Goal: Information Seeking & Learning: Learn about a topic

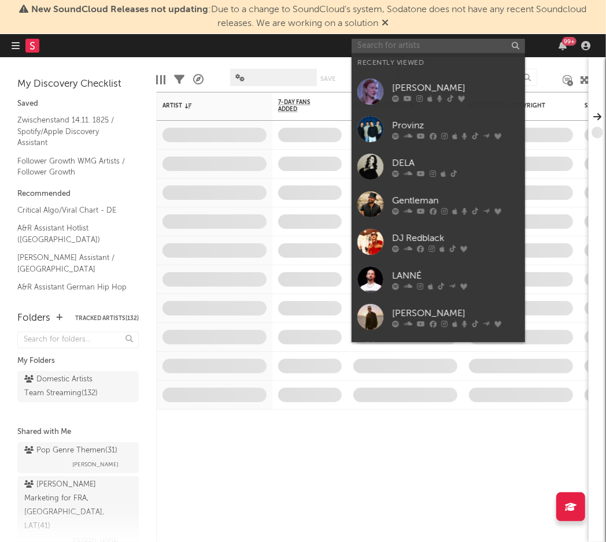
click at [400, 43] on input "text" at bounding box center [437, 46] width 173 height 14
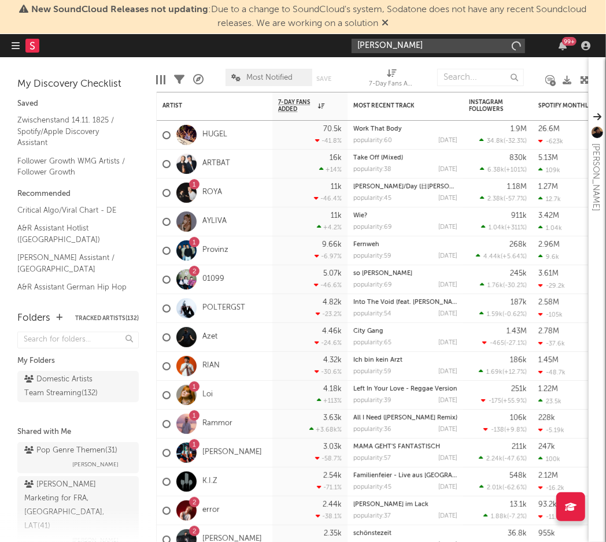
type input "[PERSON_NAME]"
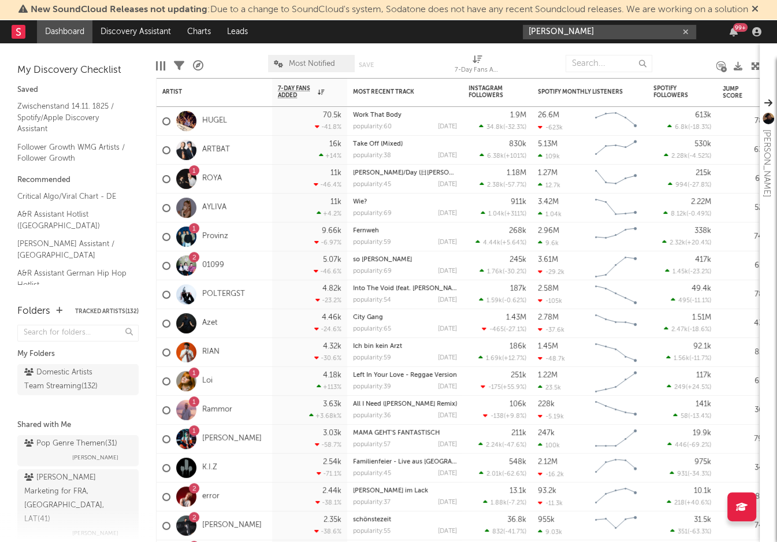
click at [600, 36] on input "[PERSON_NAME]" at bounding box center [609, 32] width 173 height 14
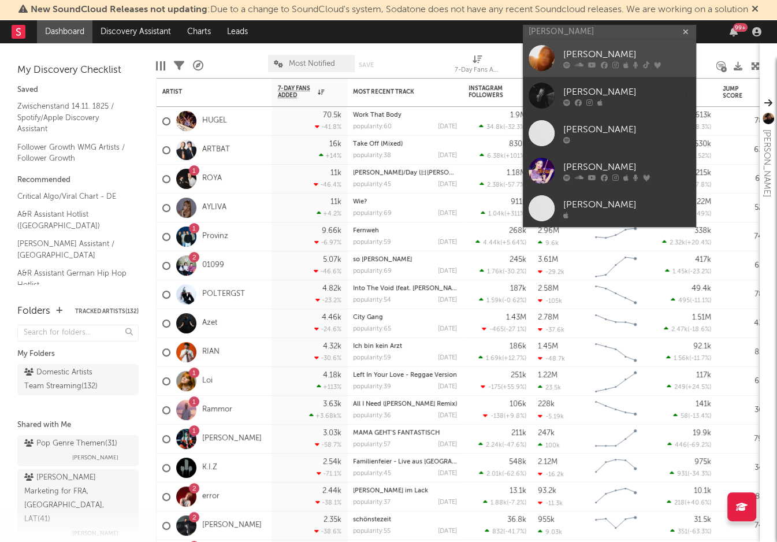
click at [570, 48] on div "[PERSON_NAME]" at bounding box center [626, 55] width 127 height 14
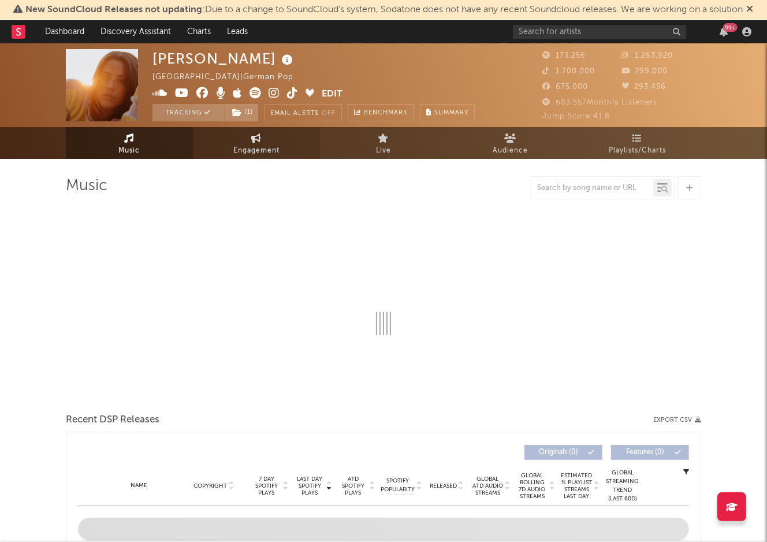
click at [249, 137] on link "Engagement" at bounding box center [256, 143] width 127 height 32
select select "1w"
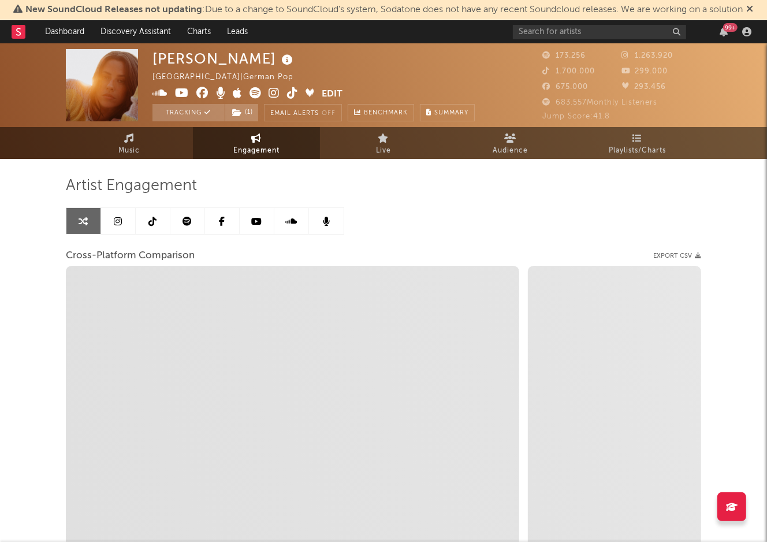
select select "1m"
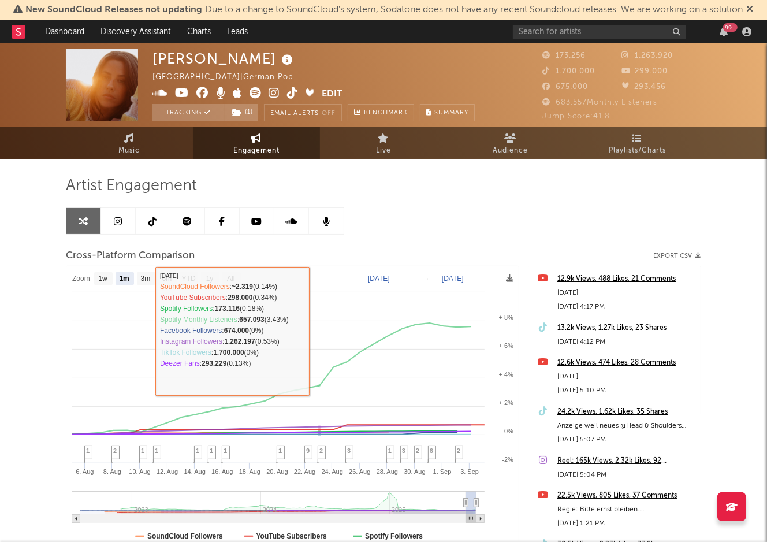
click at [436, 180] on div "Artist Engagement" at bounding box center [384, 186] width 636 height 20
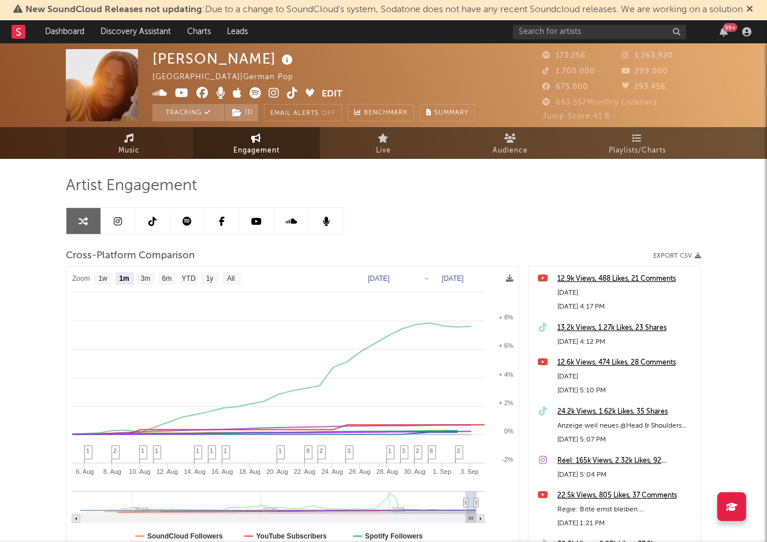
click at [136, 130] on link "Music" at bounding box center [129, 143] width 127 height 32
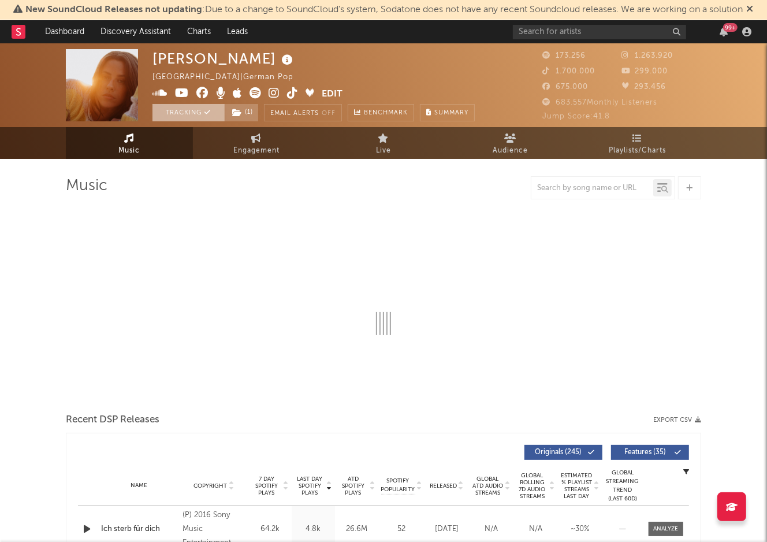
click at [206, 109] on button "Tracking" at bounding box center [189, 112] width 72 height 17
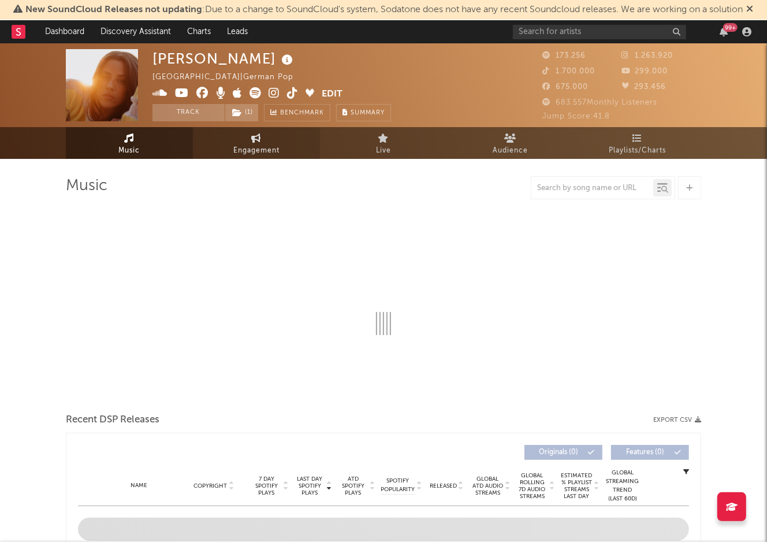
click at [224, 148] on link "Engagement" at bounding box center [256, 143] width 127 height 32
select select "1w"
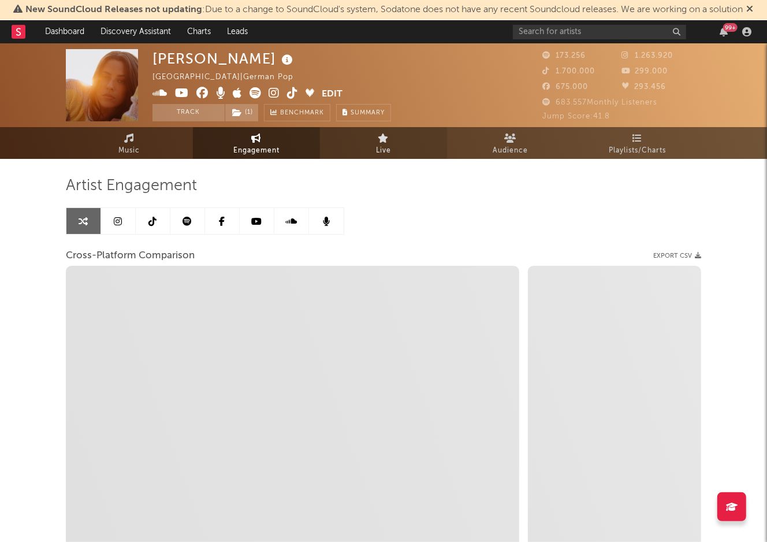
select select "1m"
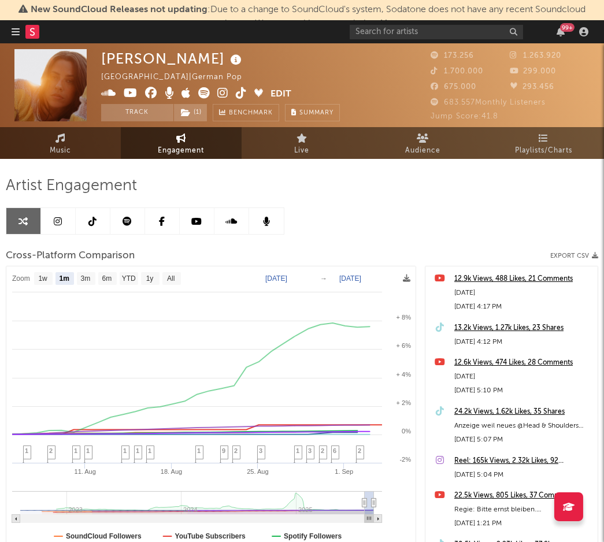
select select "1m"
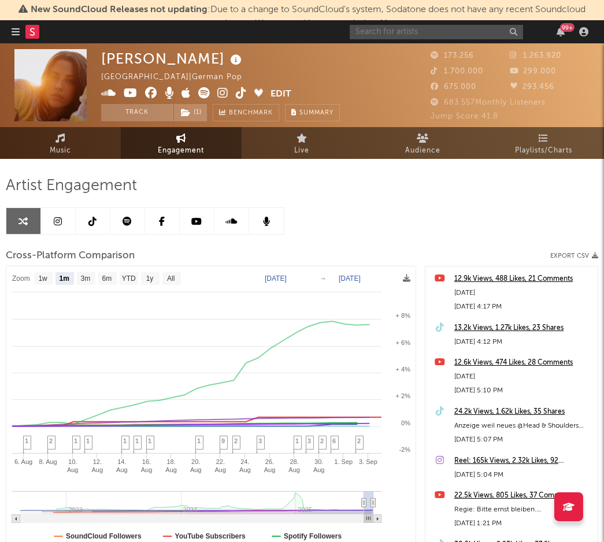
click at [433, 28] on input "text" at bounding box center [436, 32] width 173 height 14
type input "lyza"
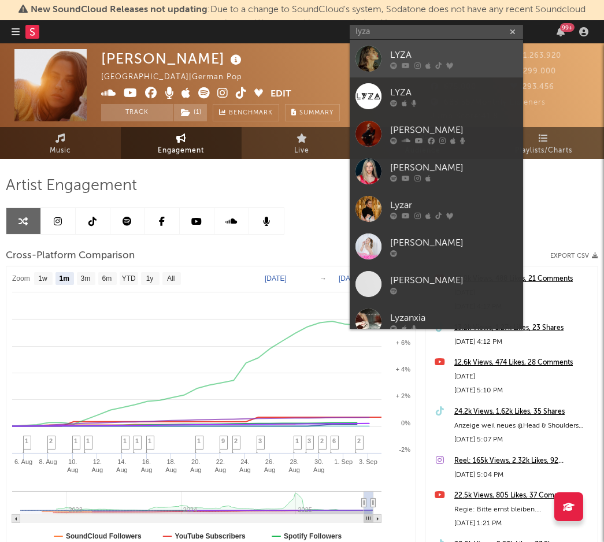
click at [414, 54] on div "LYZA" at bounding box center [453, 55] width 127 height 14
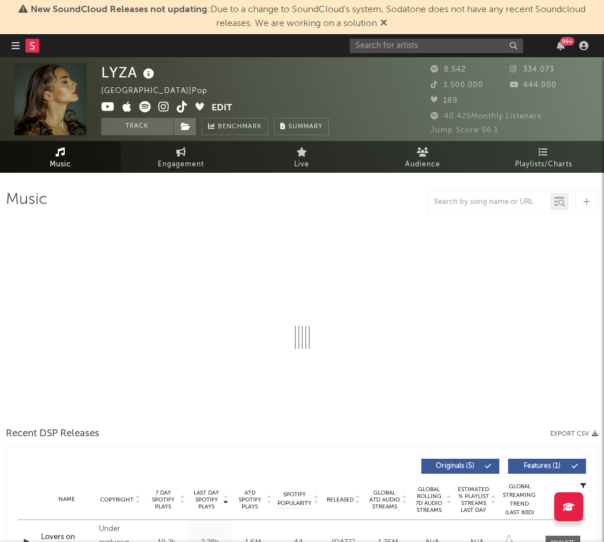
select select "6m"
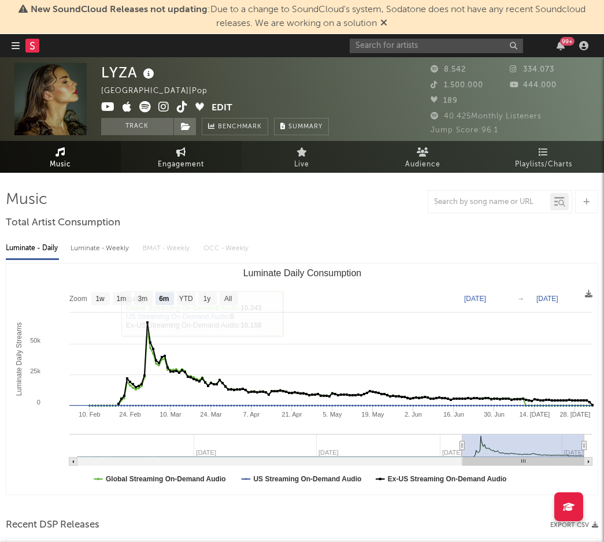
click at [188, 150] on link "Engagement" at bounding box center [181, 157] width 121 height 32
select select "1w"
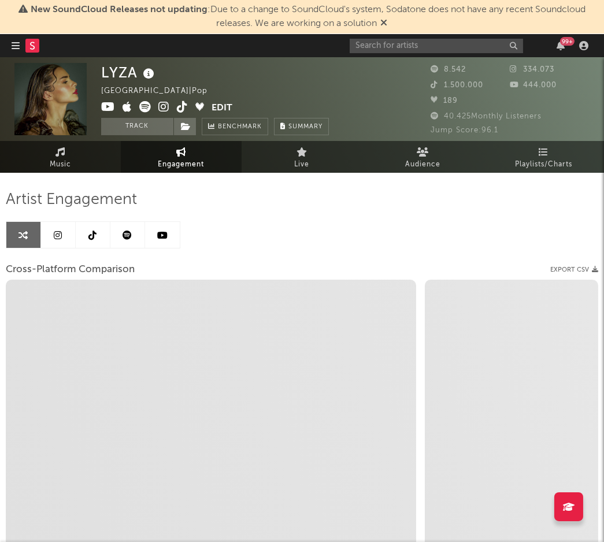
select select "1m"
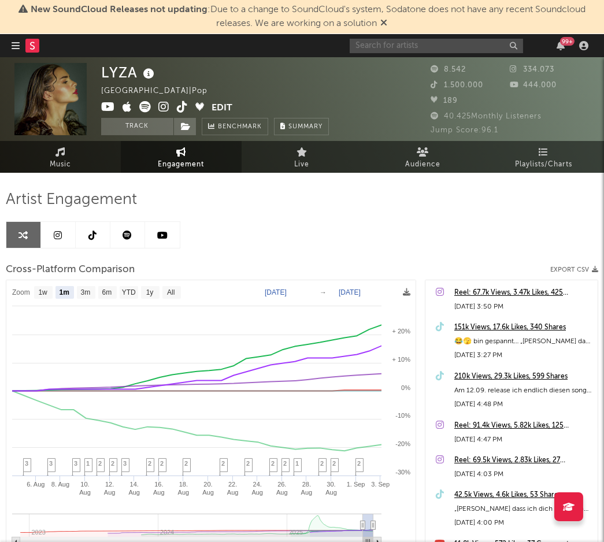
click at [437, 47] on input "text" at bounding box center [436, 46] width 173 height 14
click at [384, 44] on input "error" at bounding box center [436, 46] width 173 height 14
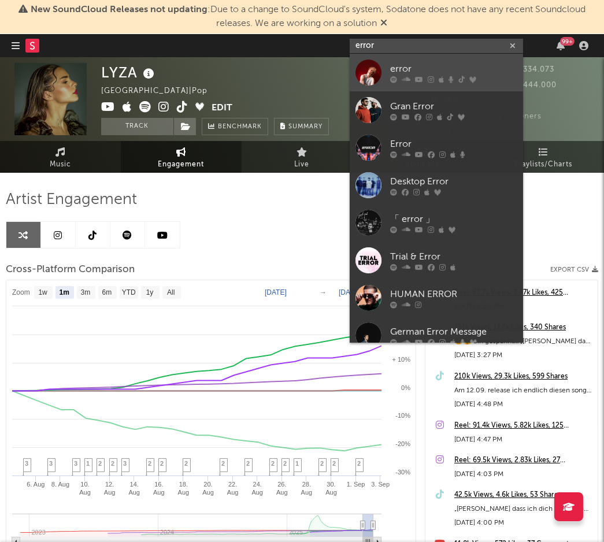
type input "error"
click at [458, 70] on div "error" at bounding box center [453, 69] width 127 height 14
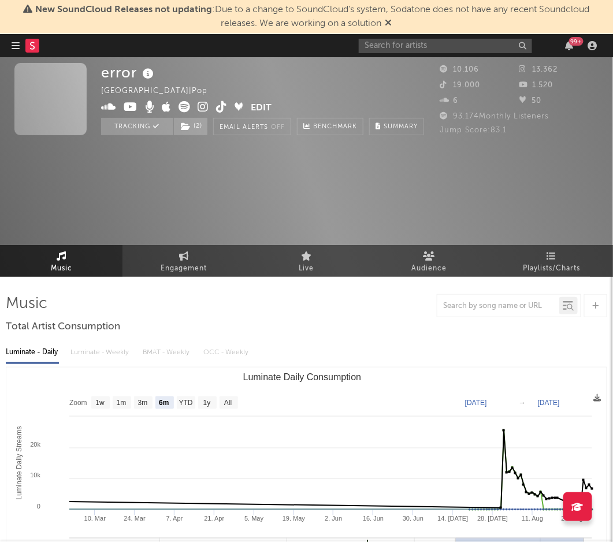
select select "6m"
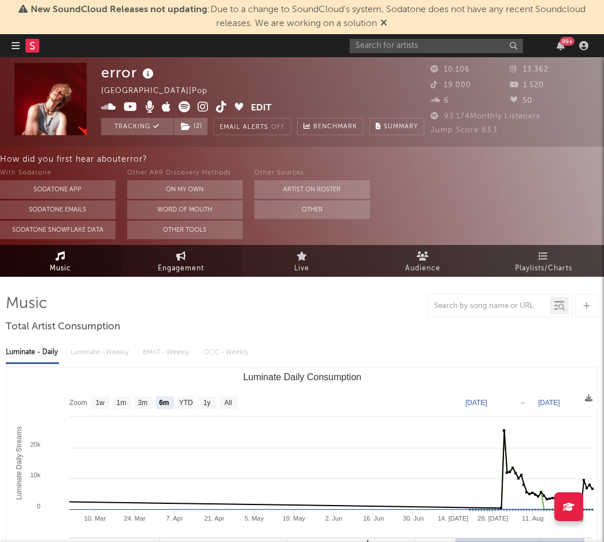
click at [168, 268] on span "Engagement" at bounding box center [181, 269] width 46 height 14
select select "1w"
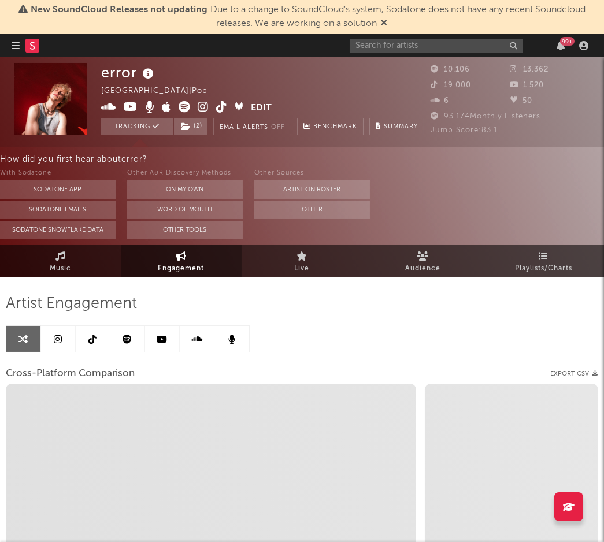
select select "1m"
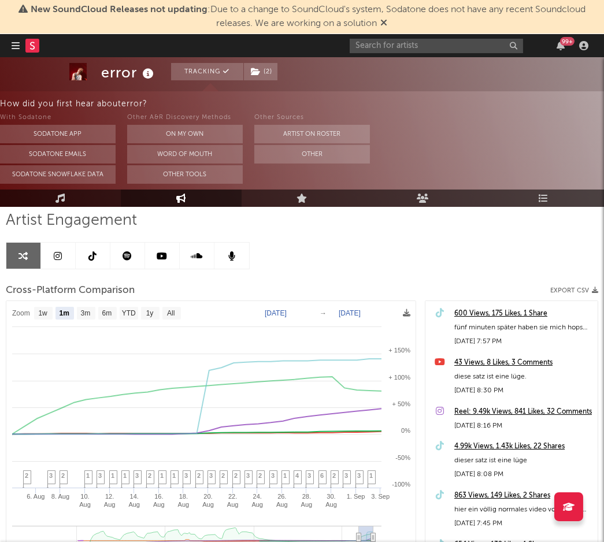
scroll to position [192, 0]
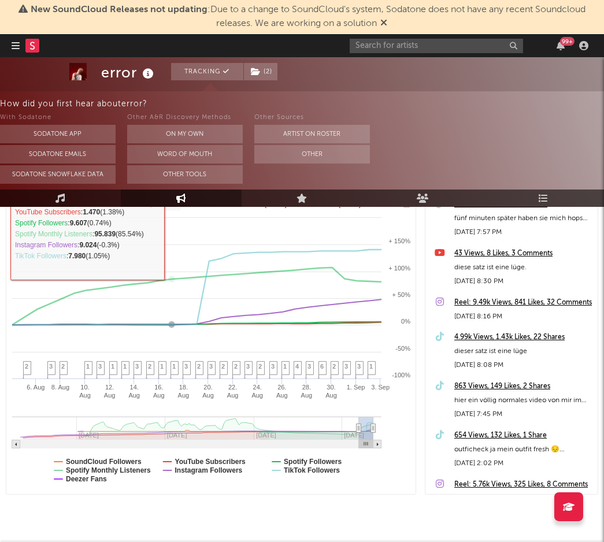
click at [173, 196] on link "Engagement" at bounding box center [181, 198] width 121 height 17
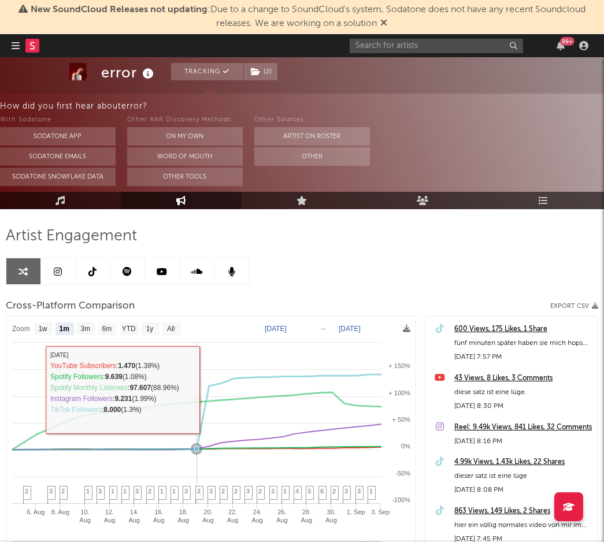
scroll to position [64, 0]
